Goal: Task Accomplishment & Management: Use online tool/utility

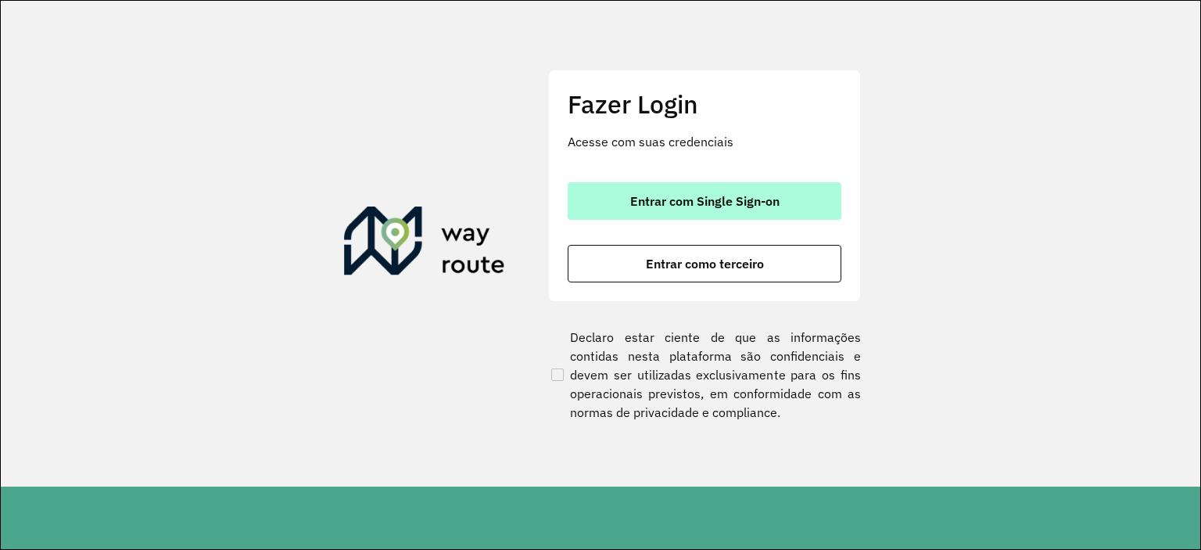
click at [685, 195] on span "Entrar com Single Sign-on" at bounding box center [704, 201] width 149 height 13
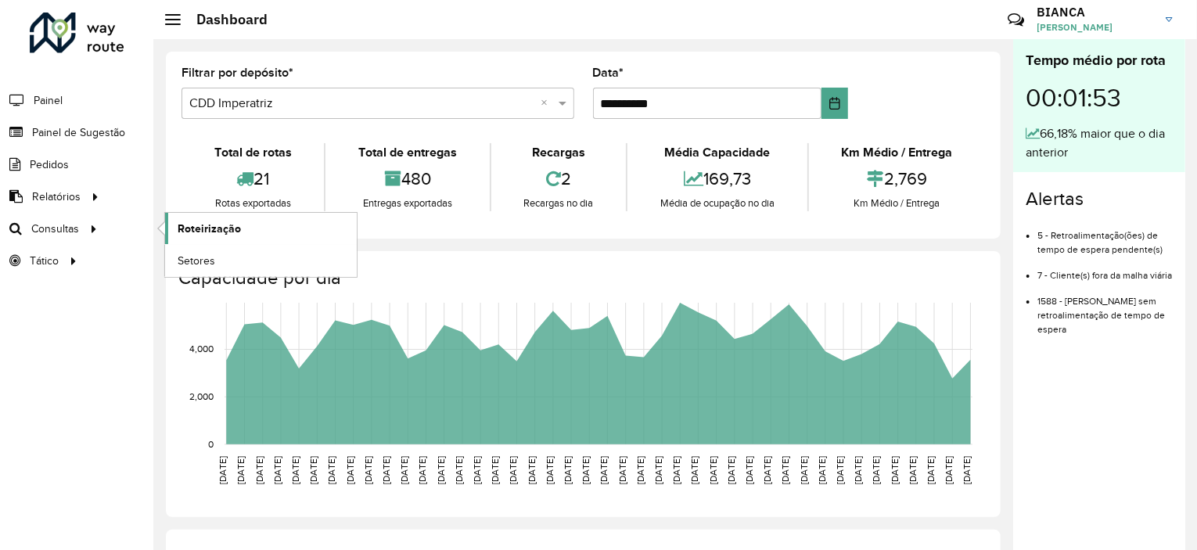
click at [179, 224] on span "Roteirização" at bounding box center [209, 229] width 63 height 16
click at [89, 138] on span "Painel de Sugestão" at bounding box center [81, 132] width 98 height 16
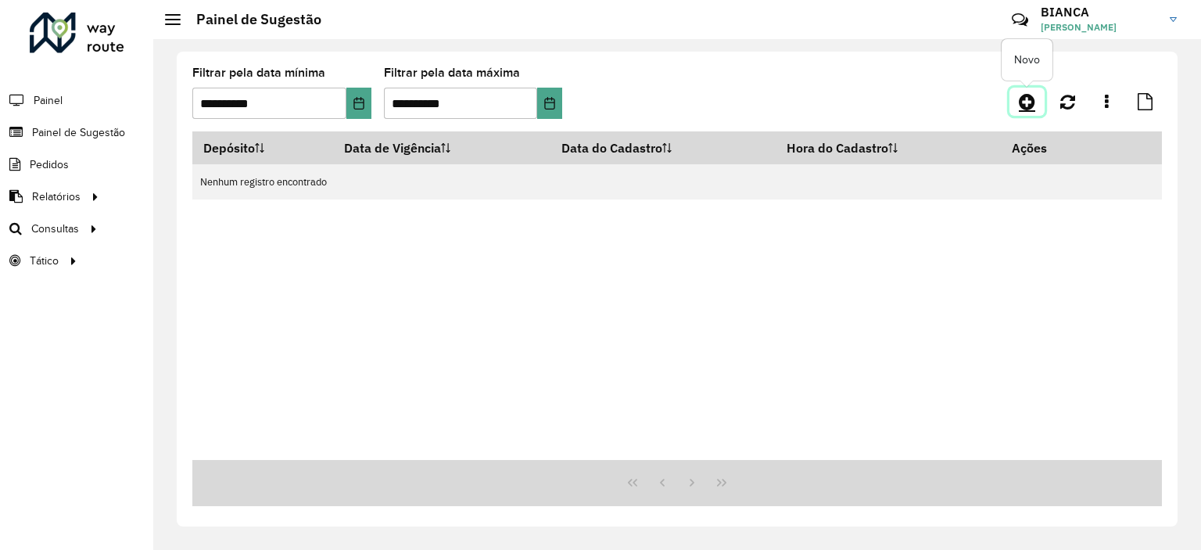
click at [1030, 109] on icon at bounding box center [1027, 101] width 16 height 19
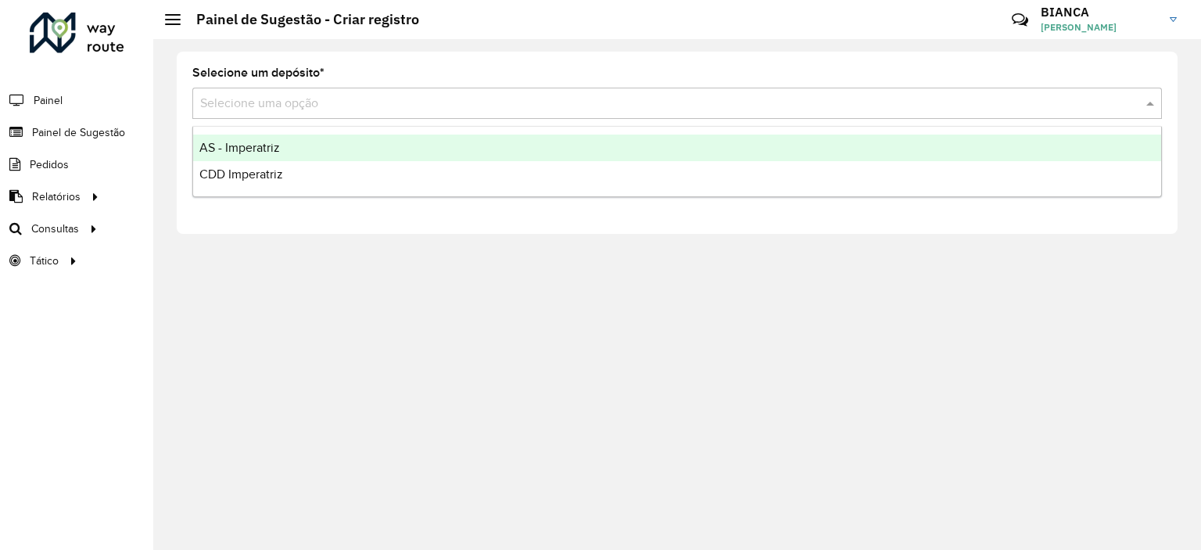
click at [315, 106] on input "text" at bounding box center [661, 104] width 923 height 19
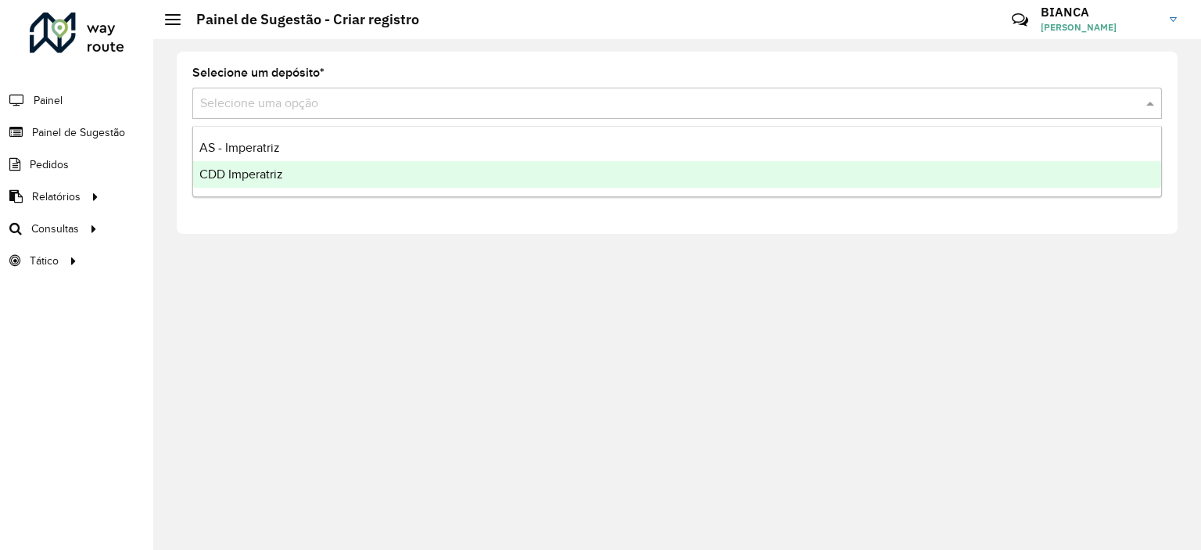
click at [246, 187] on div "CDD Imperatriz" at bounding box center [677, 174] width 968 height 27
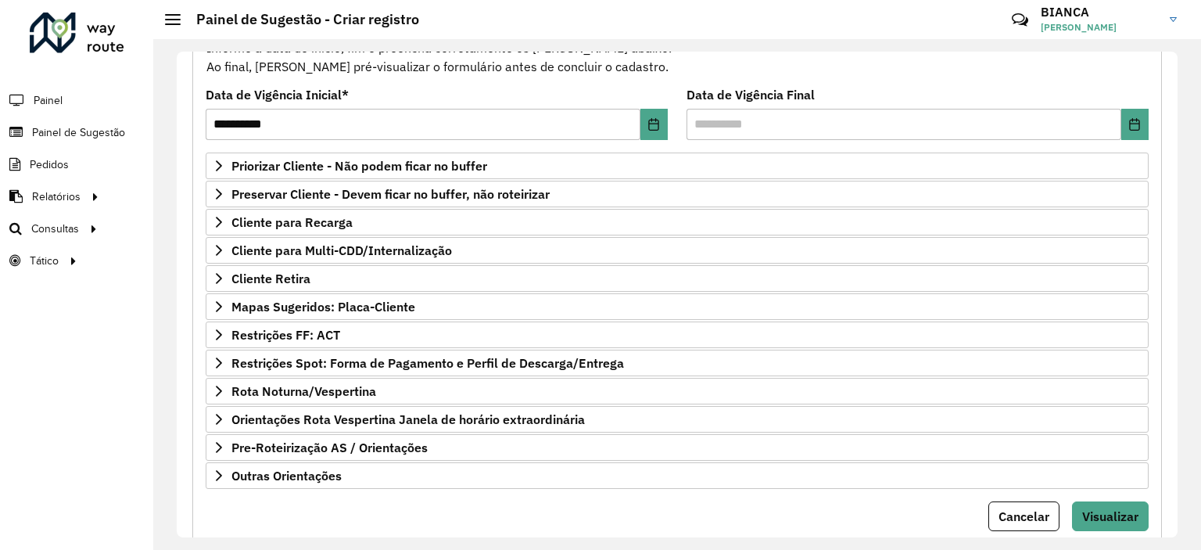
scroll to position [190, 0]
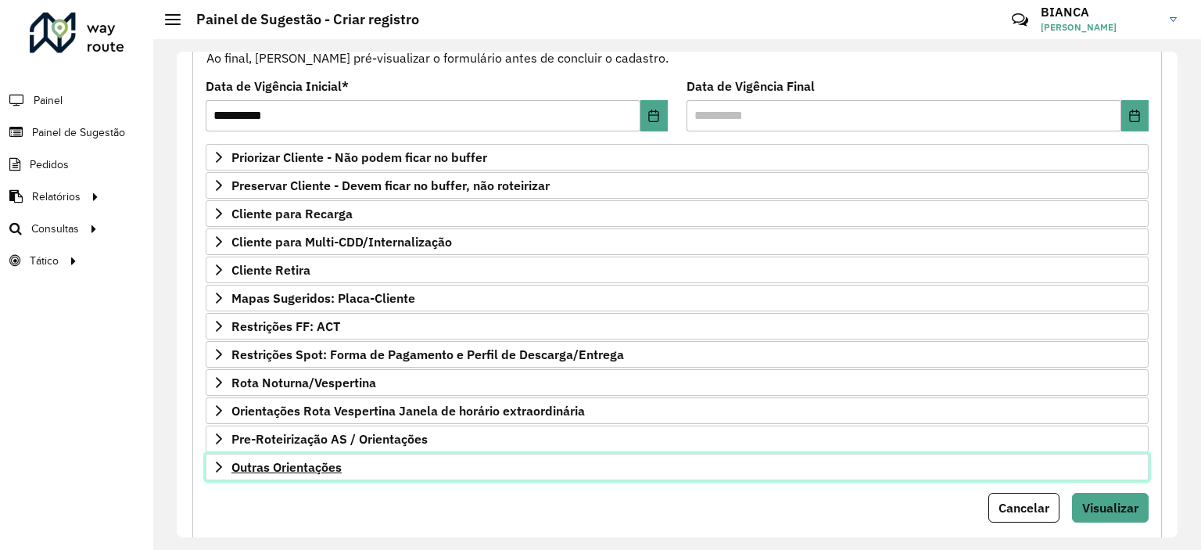
click at [319, 465] on span "Outras Orientações" at bounding box center [286, 467] width 110 height 13
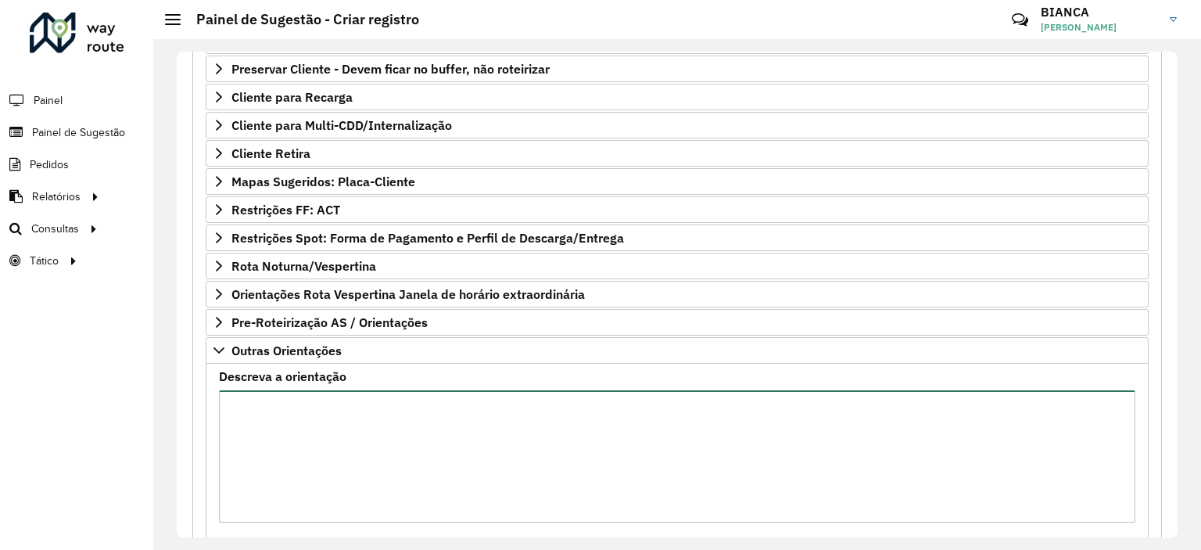
scroll to position [343, 0]
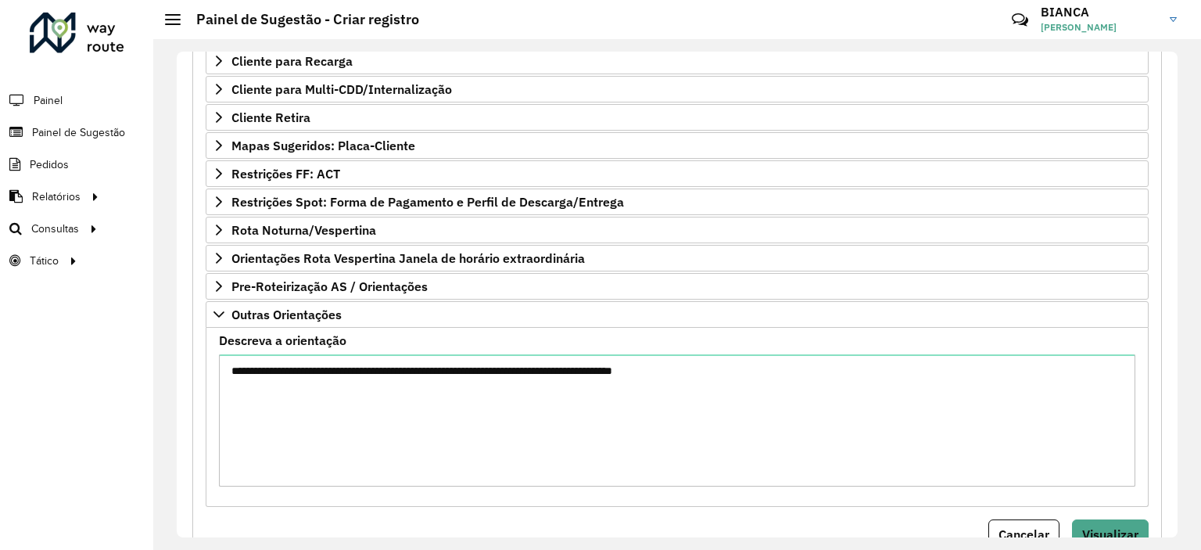
drag, startPoint x: 584, startPoint y: 367, endPoint x: 612, endPoint y: 497, distance: 132.8
click at [612, 497] on div "**********" at bounding box center [677, 417] width 943 height 179
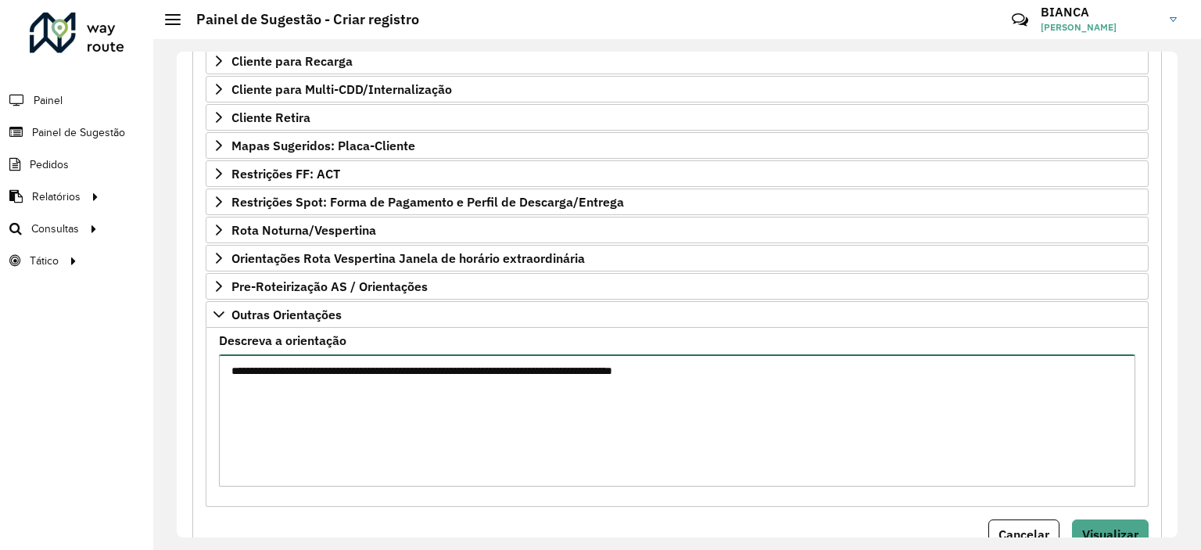
click at [730, 361] on textarea "**********" at bounding box center [677, 420] width 917 height 132
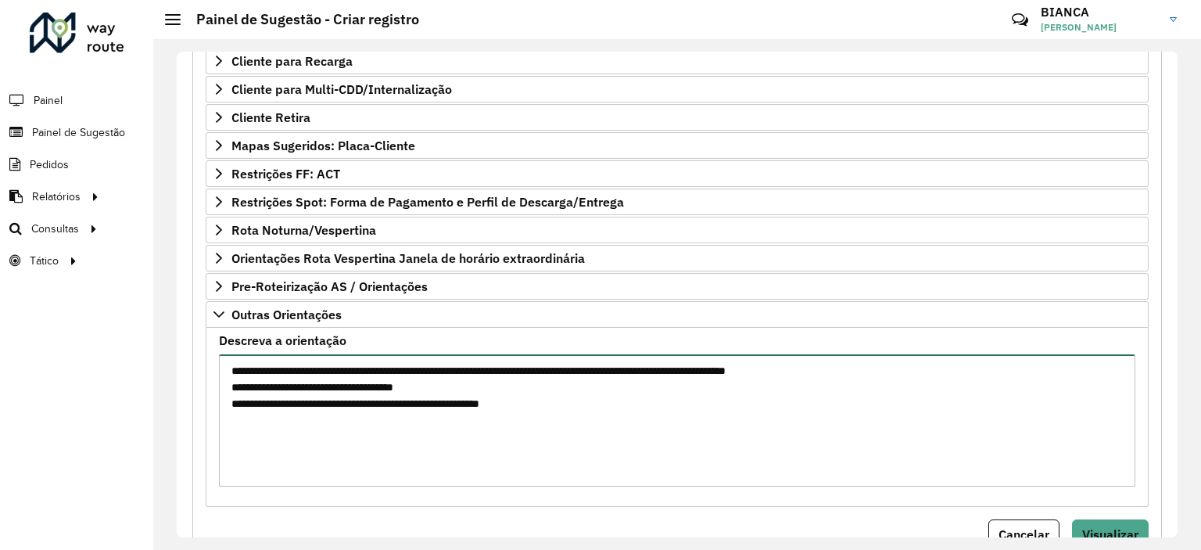
scroll to position [404, 0]
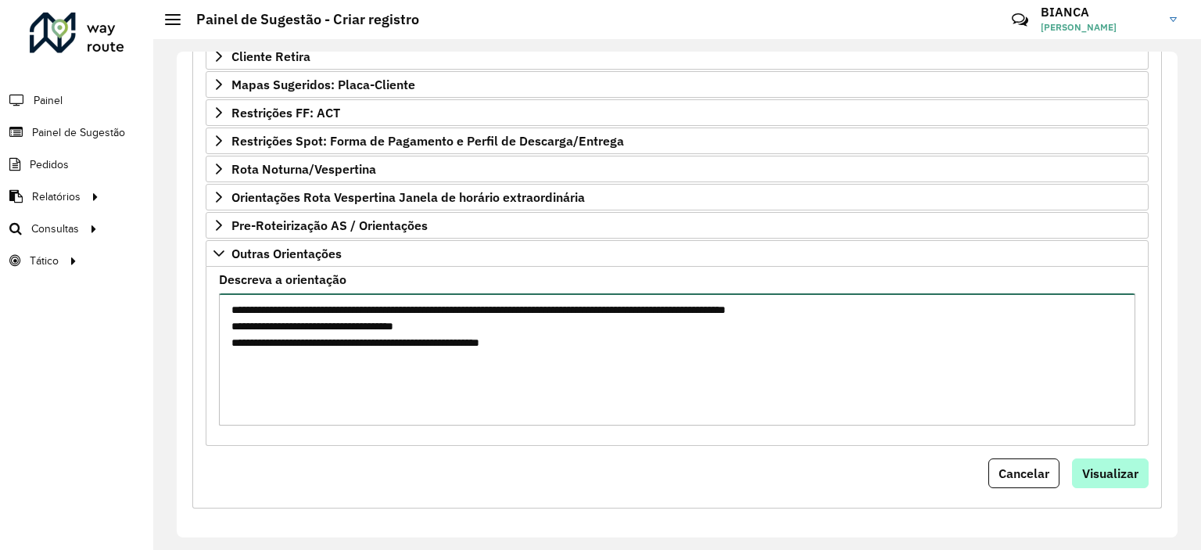
type textarea "**********"
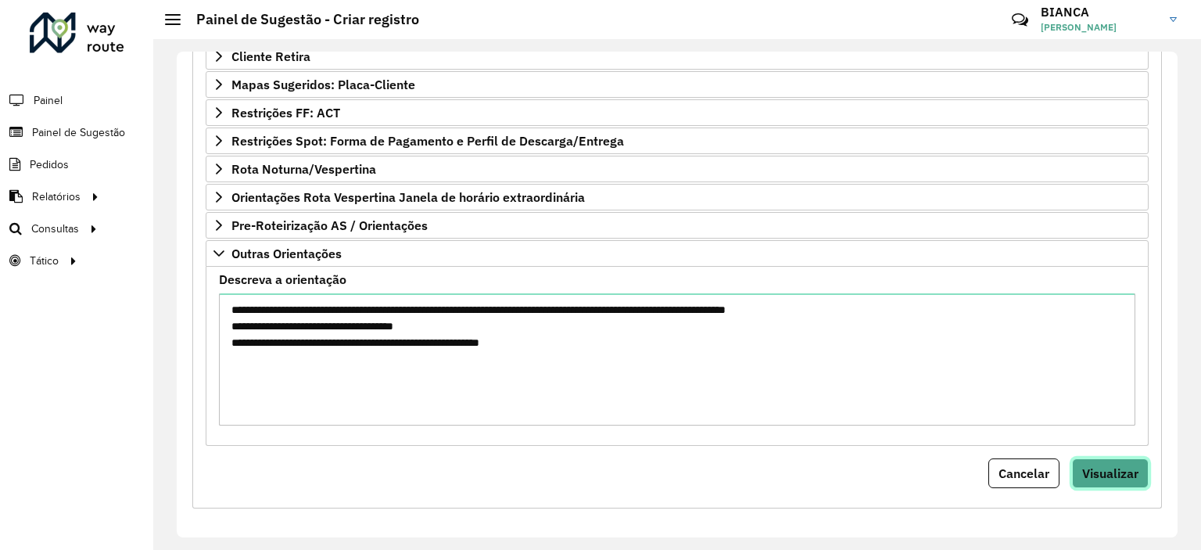
click at [1082, 474] on span "Visualizar" at bounding box center [1110, 473] width 56 height 16
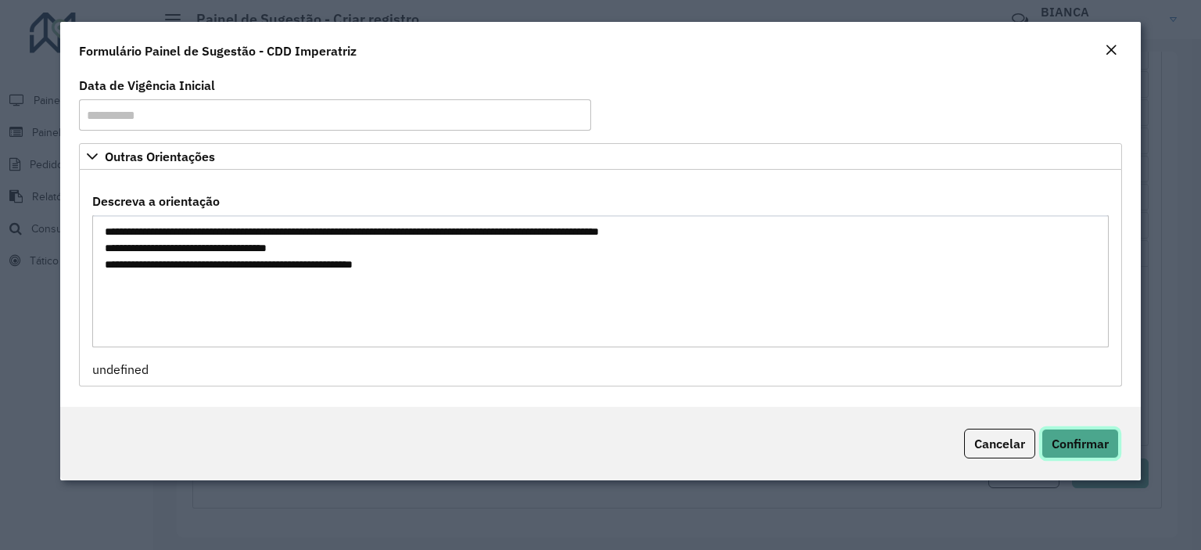
click at [1082, 429] on button "Confirmar" at bounding box center [1080, 444] width 77 height 30
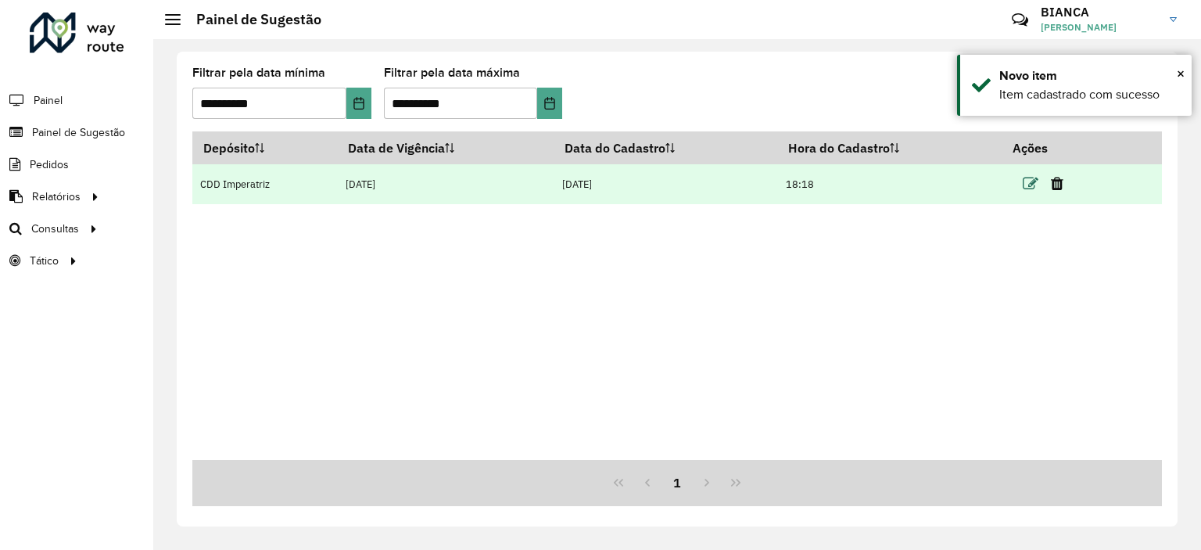
click at [1035, 185] on icon at bounding box center [1031, 184] width 16 height 16
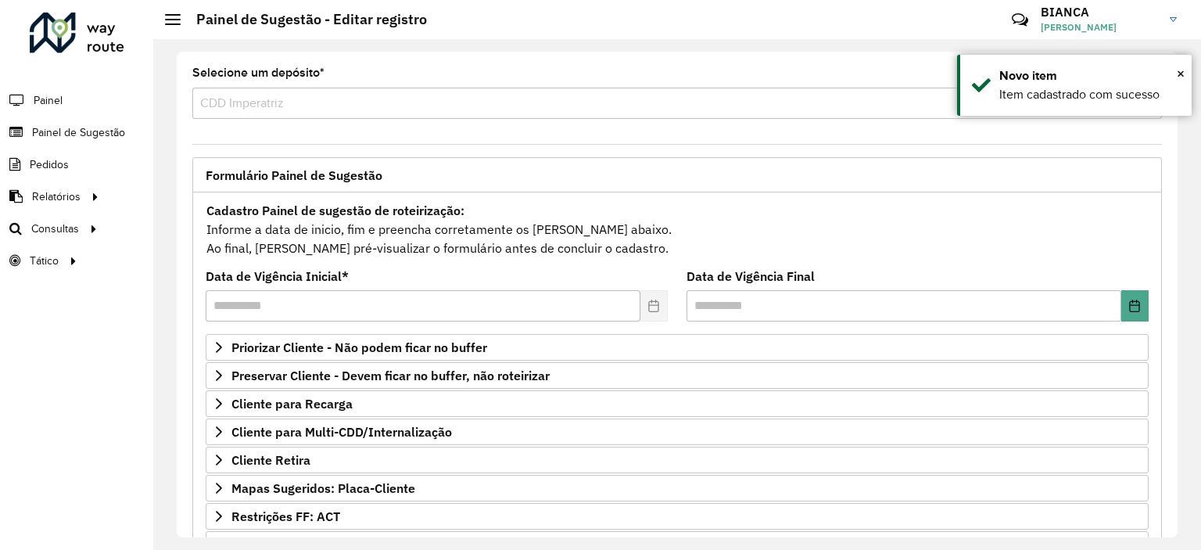
scroll to position [224, 0]
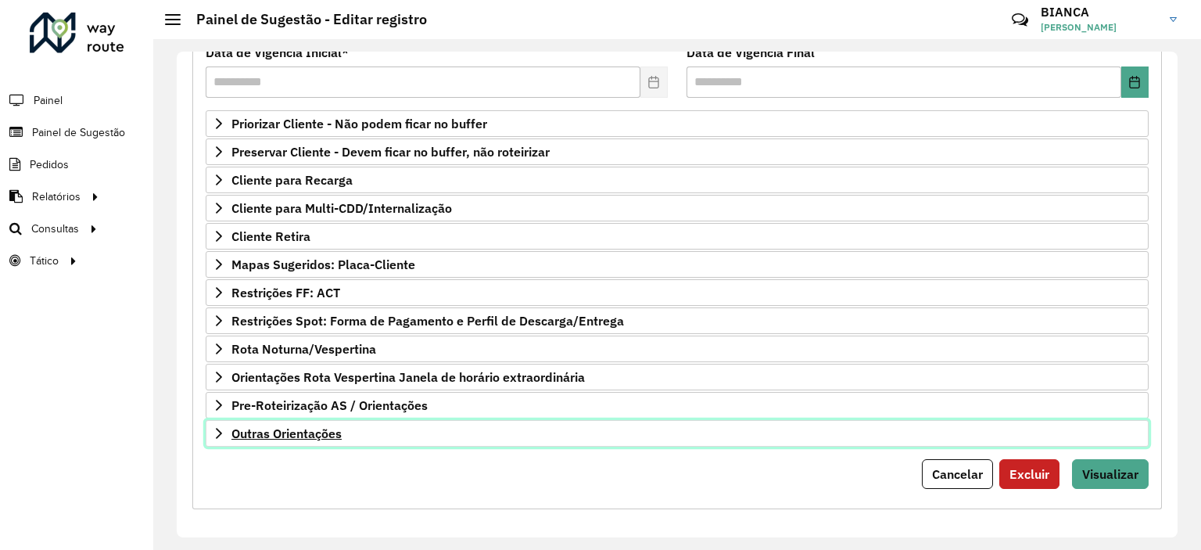
click at [317, 437] on link "Outras Orientações" at bounding box center [677, 433] width 943 height 27
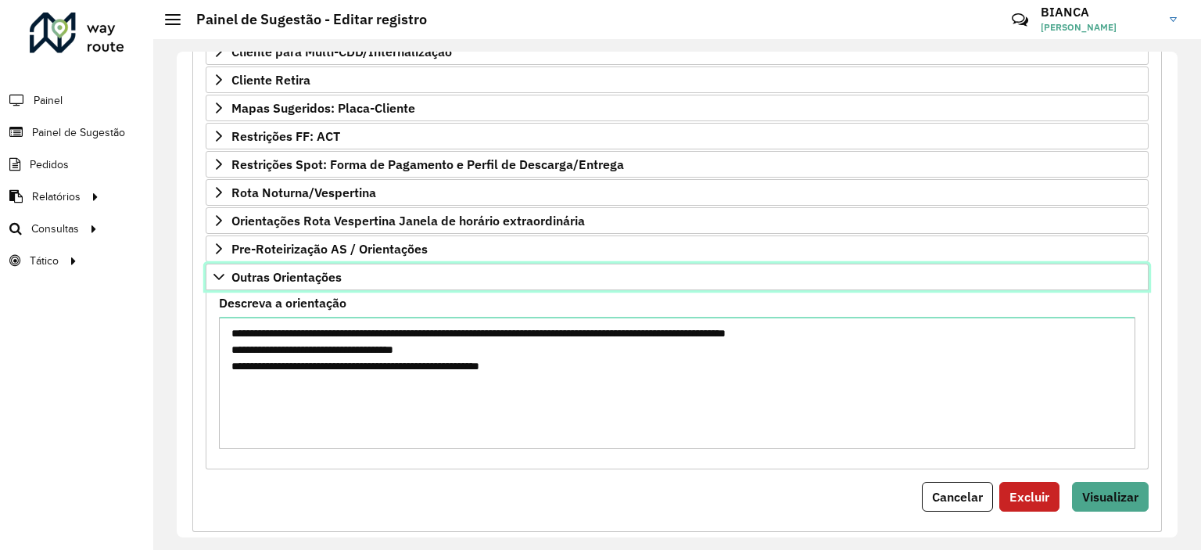
scroll to position [384, 0]
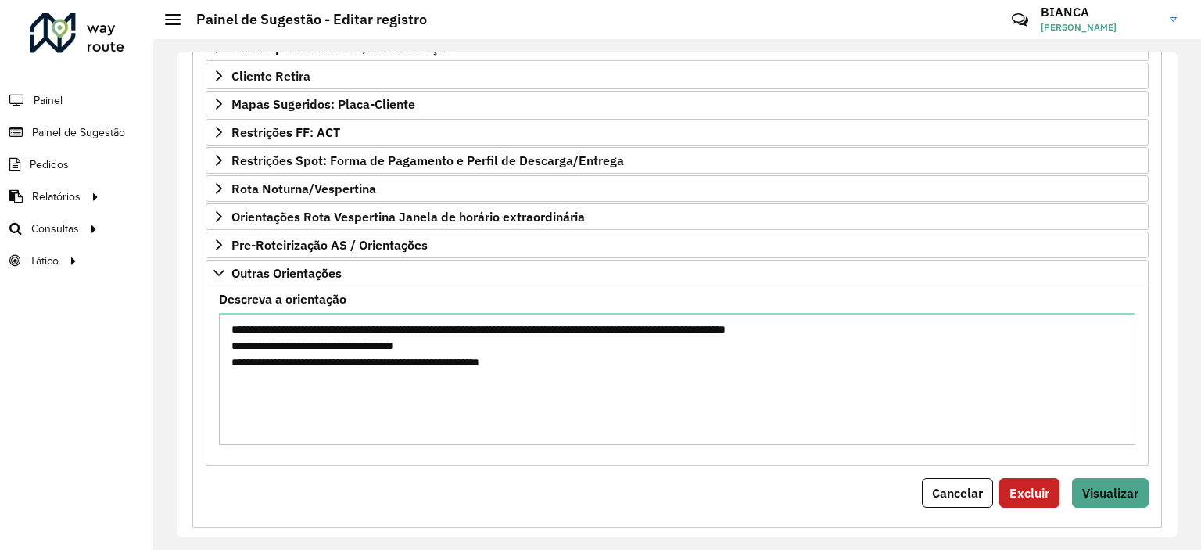
click at [824, 503] on div "**********" at bounding box center [677, 168] width 970 height 720
click at [1104, 493] on span "Visualizar" at bounding box center [1110, 493] width 56 height 16
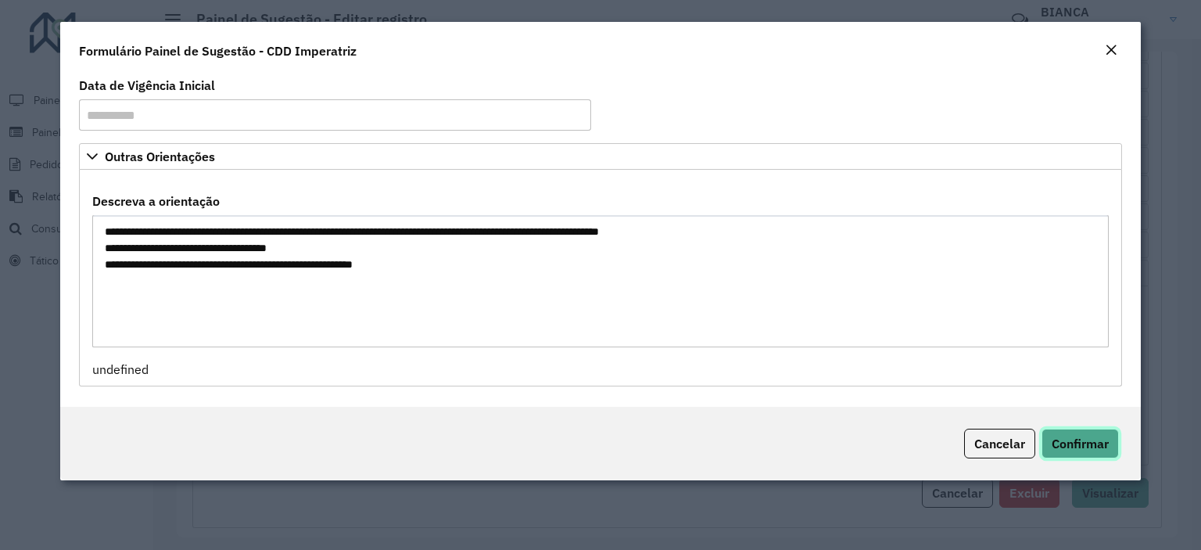
click at [1090, 458] on button "Confirmar" at bounding box center [1080, 444] width 77 height 30
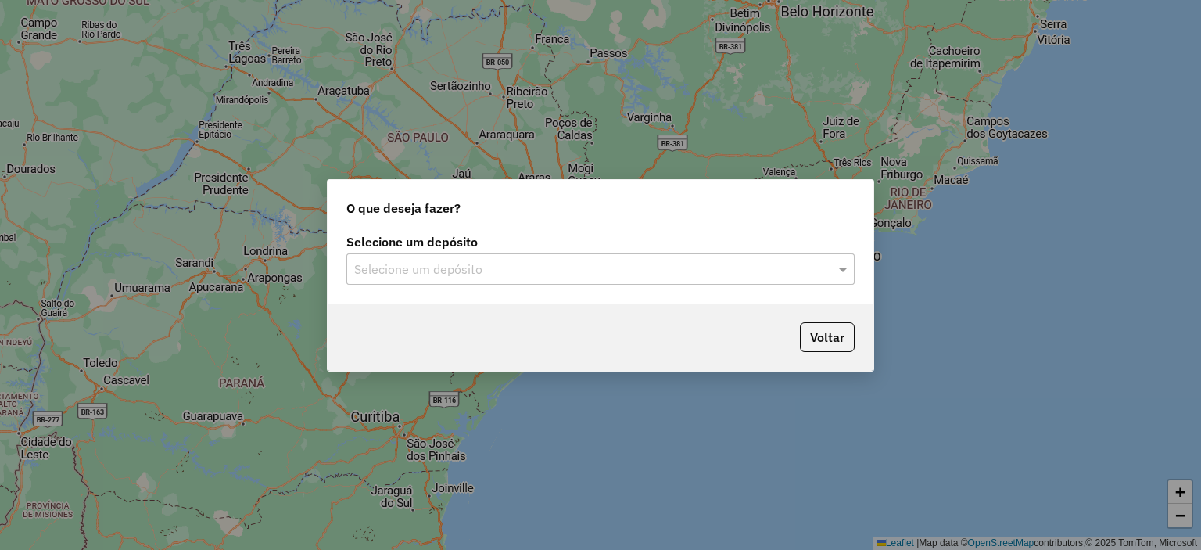
click at [570, 247] on label "Selecione um depósito" at bounding box center [600, 241] width 508 height 19
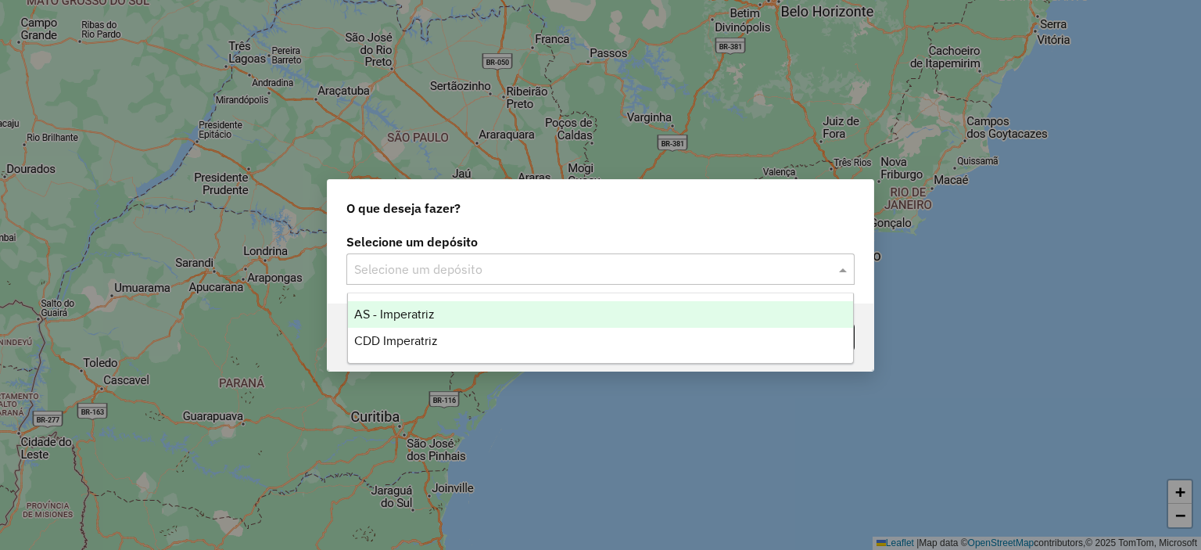
click at [527, 268] on input "text" at bounding box center [584, 269] width 461 height 19
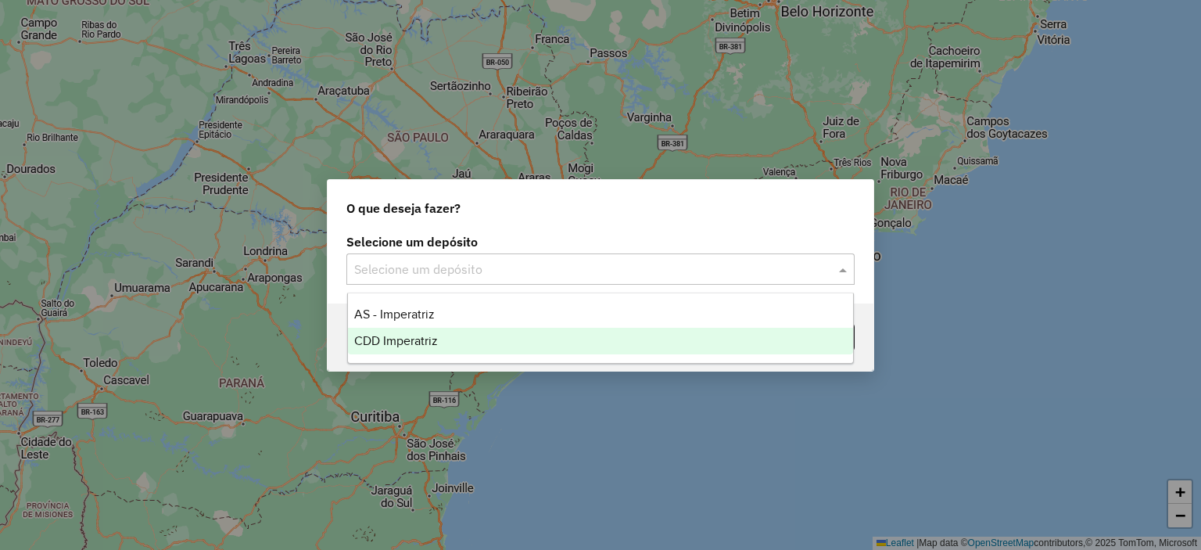
click at [443, 343] on div "CDD Imperatriz" at bounding box center [601, 341] width 506 height 27
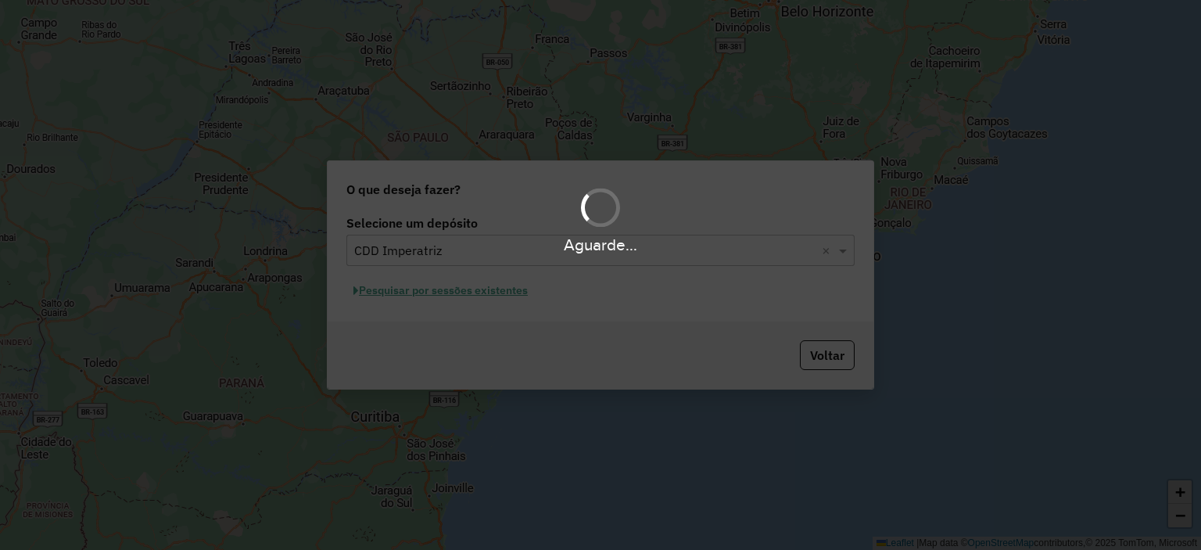
click at [494, 300] on div "Aguarde..." at bounding box center [600, 275] width 1201 height 550
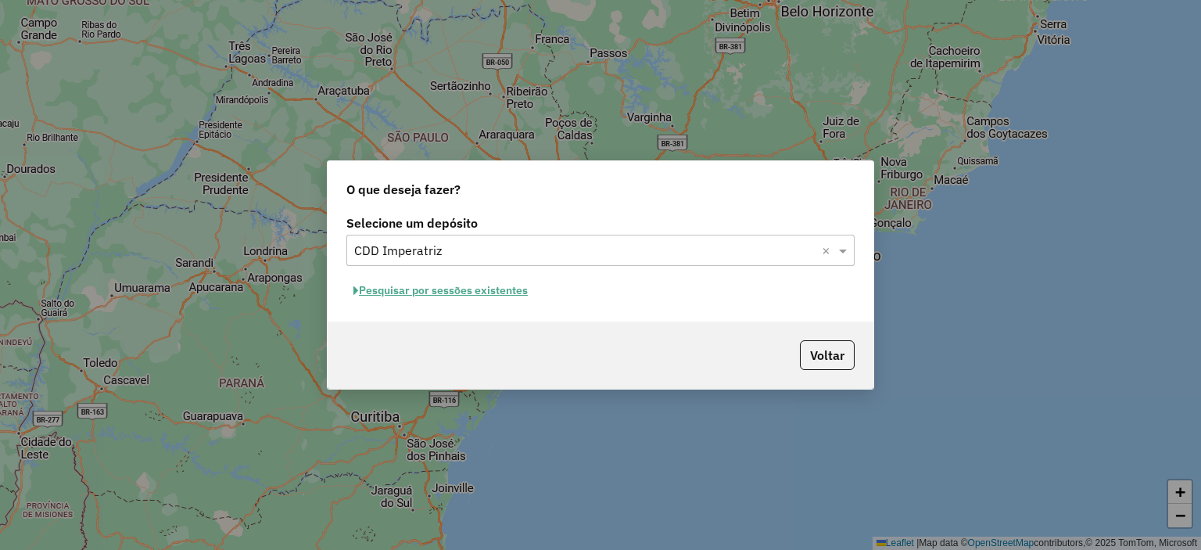
click at [494, 295] on button "Pesquisar por sessões existentes" at bounding box center [440, 290] width 188 height 24
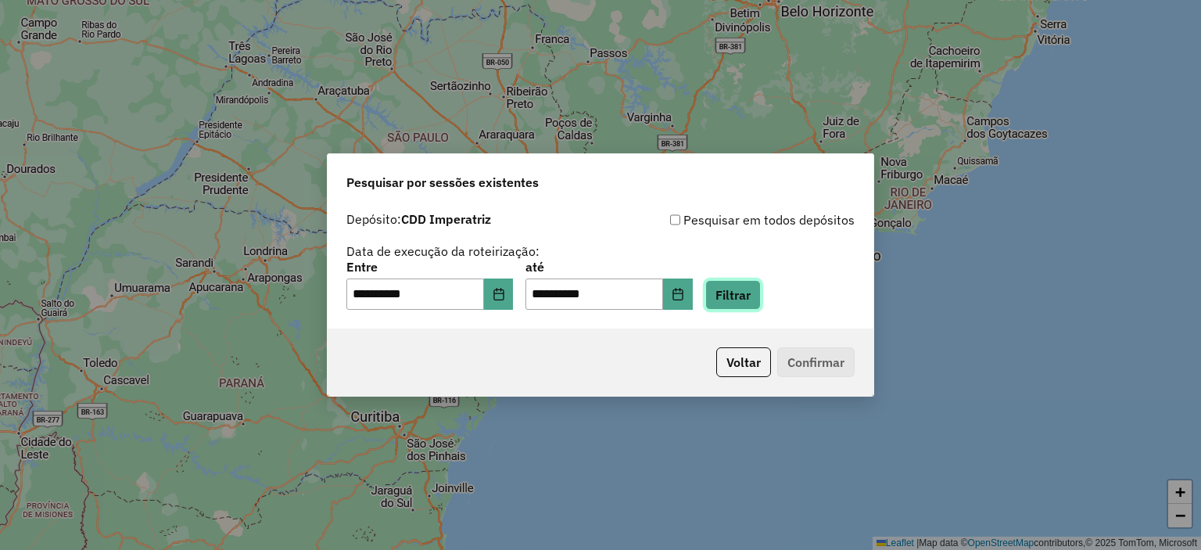
click at [758, 298] on button "Filtrar" at bounding box center [733, 295] width 56 height 30
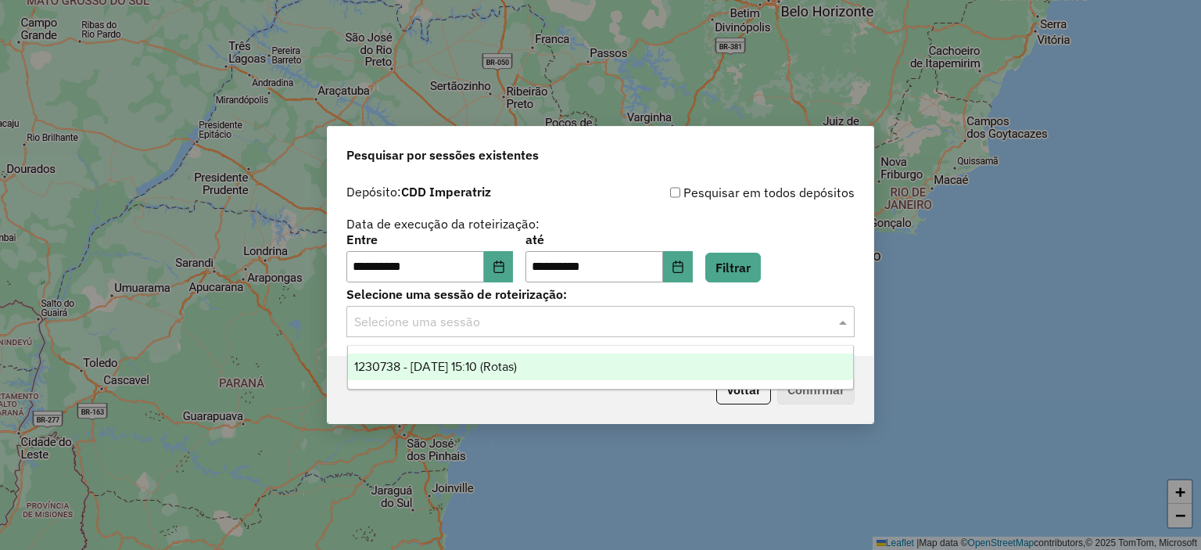
click at [547, 324] on input "text" at bounding box center [584, 322] width 461 height 19
click at [480, 368] on span "1230738 - 18/08/2025 15:10 (Rotas)" at bounding box center [435, 366] width 163 height 13
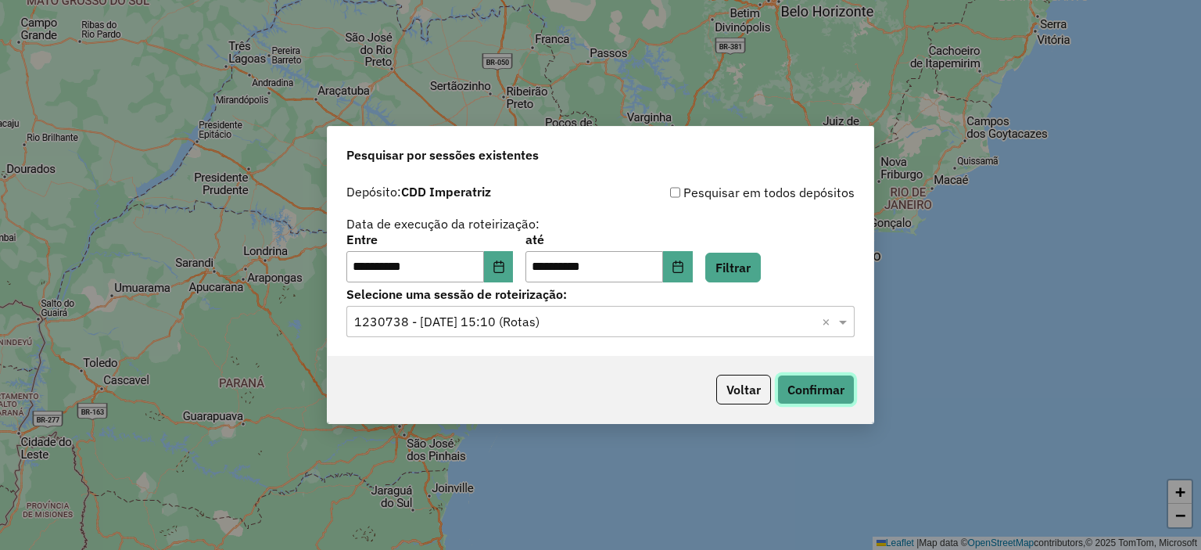
click at [821, 382] on button "Confirmar" at bounding box center [815, 390] width 77 height 30
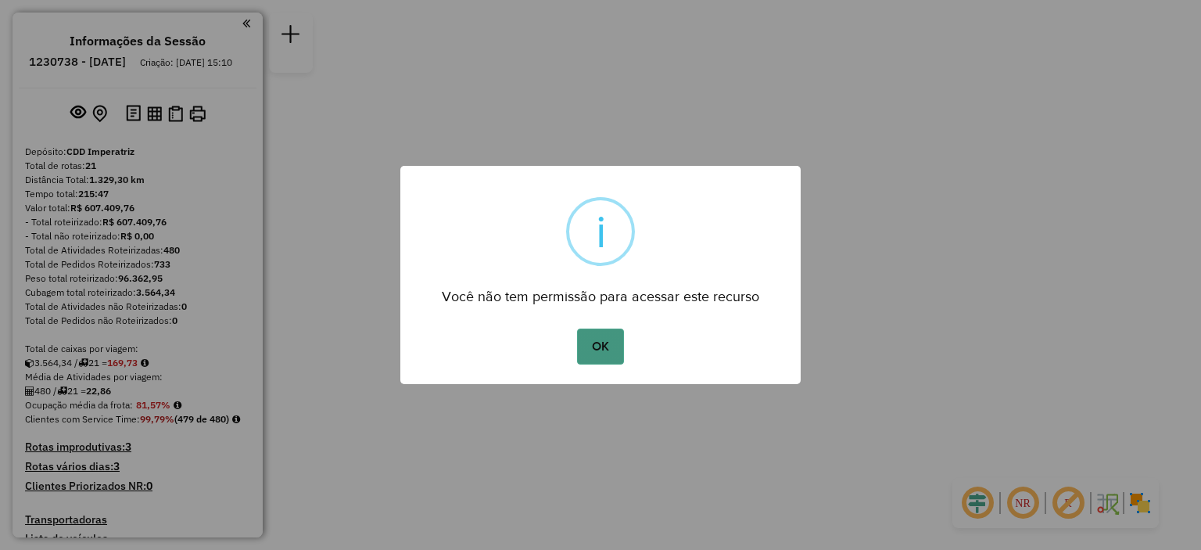
click at [611, 344] on button "OK" at bounding box center [600, 346] width 46 height 36
